Goal: Navigation & Orientation: Find specific page/section

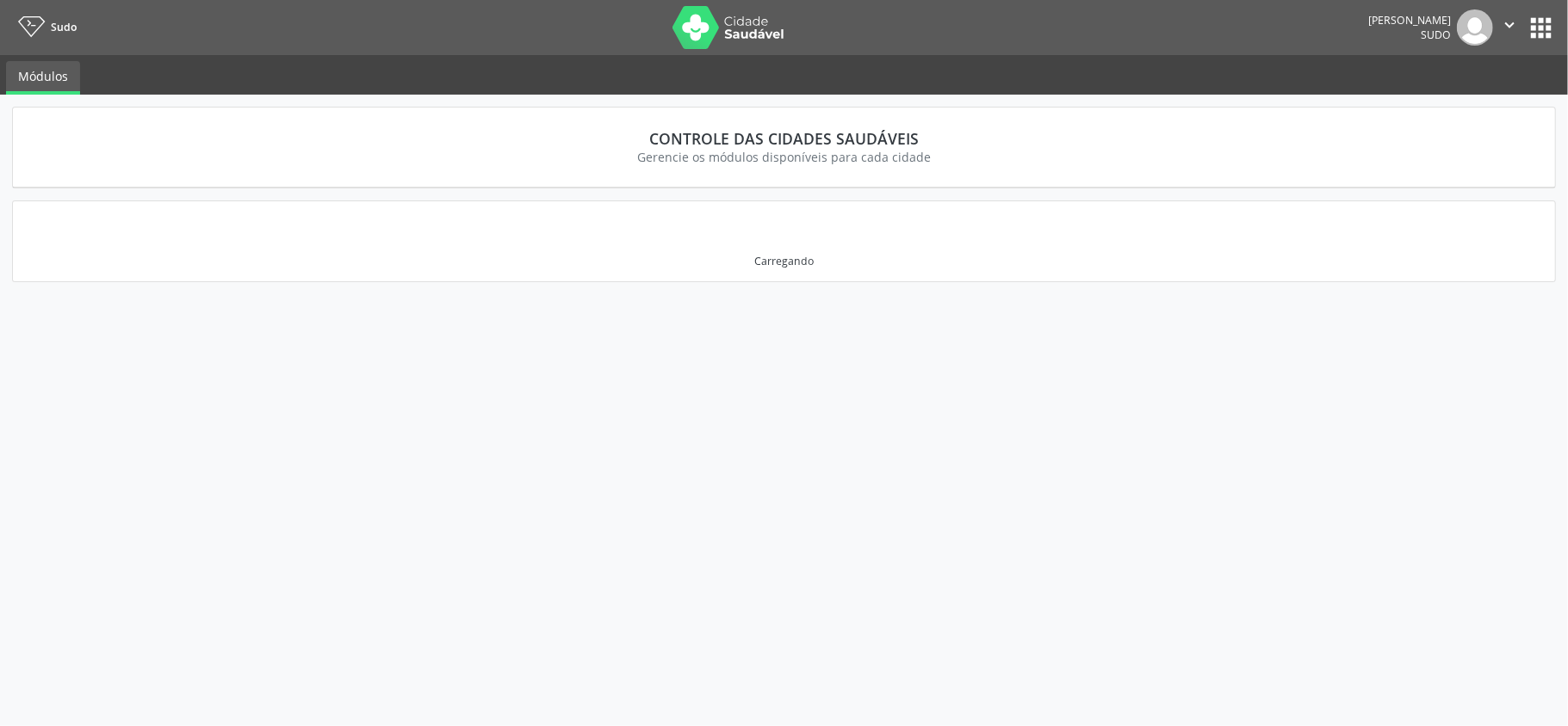
click at [744, 32] on img at bounding box center [728, 27] width 112 height 43
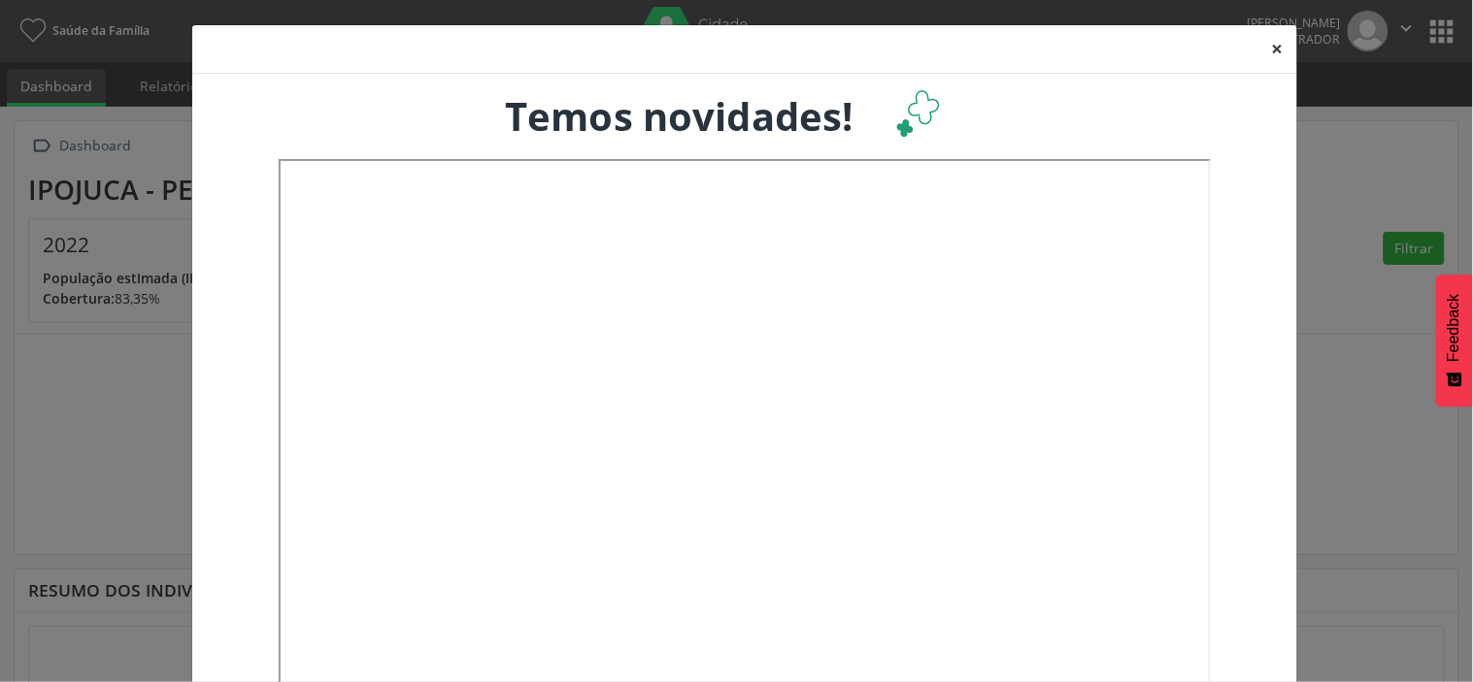
click at [1276, 52] on button "×" at bounding box center [1277, 49] width 39 height 48
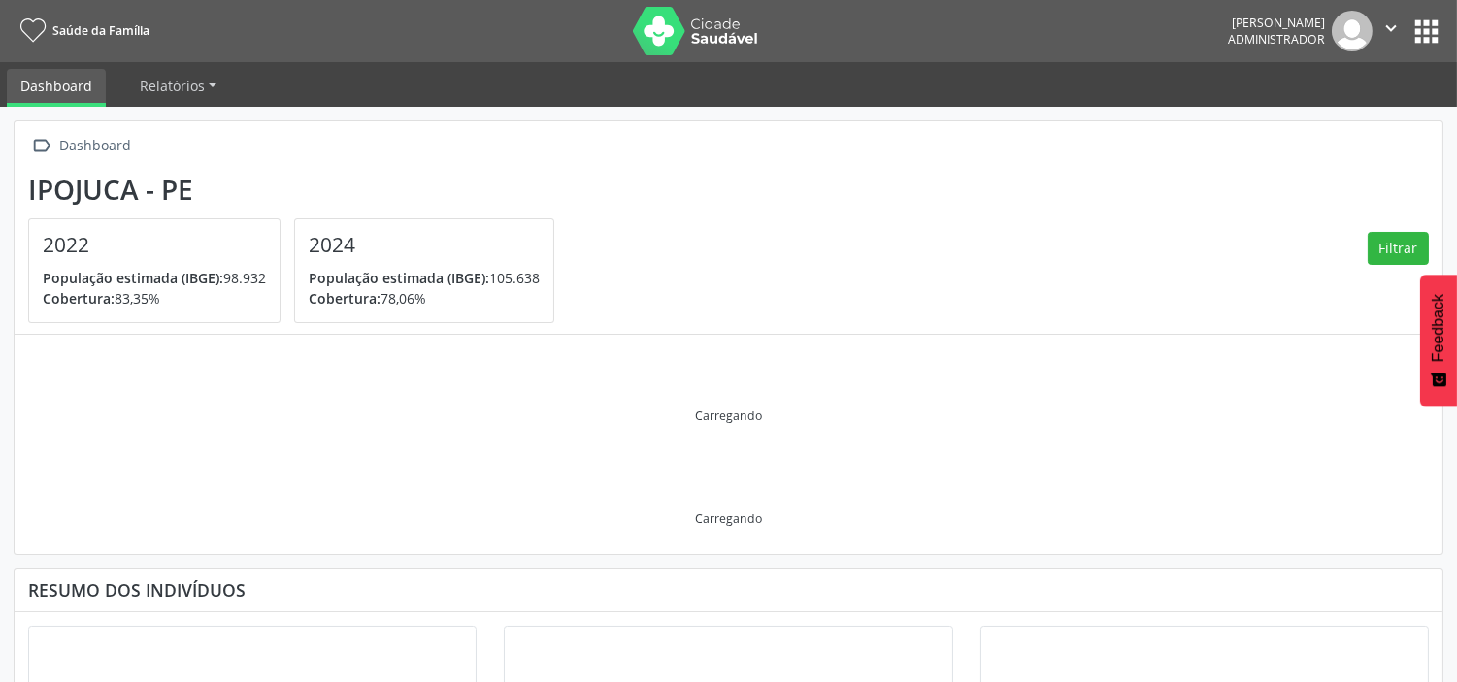
click at [690, 34] on img at bounding box center [696, 31] width 126 height 49
